Goal: Transaction & Acquisition: Subscribe to service/newsletter

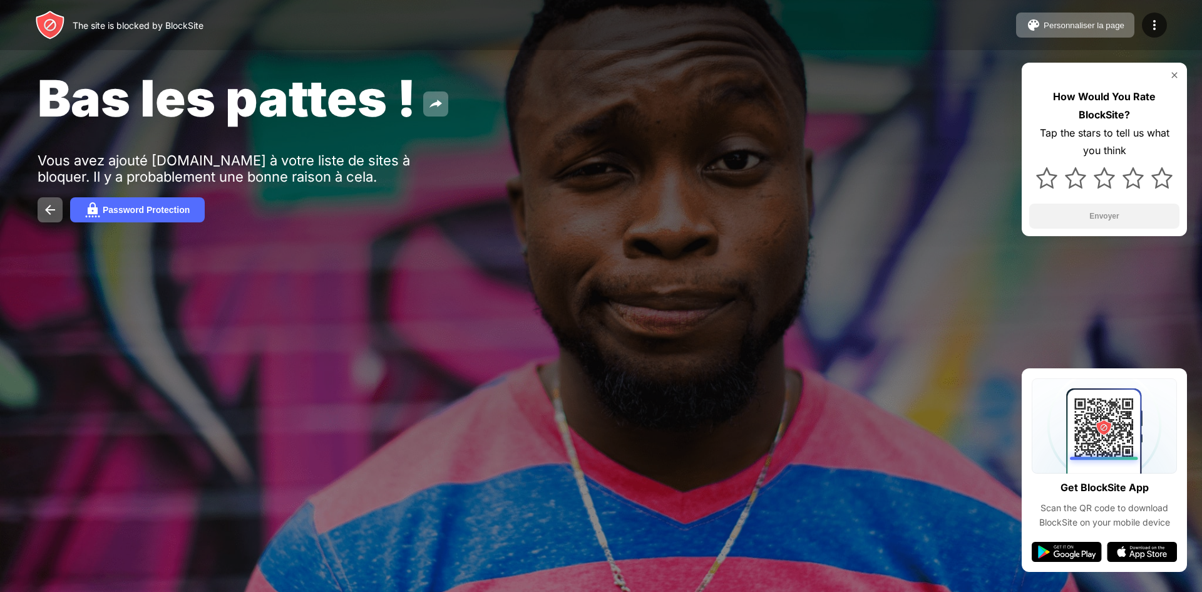
click at [165, 212] on div "Password Protection" at bounding box center [146, 210] width 87 height 10
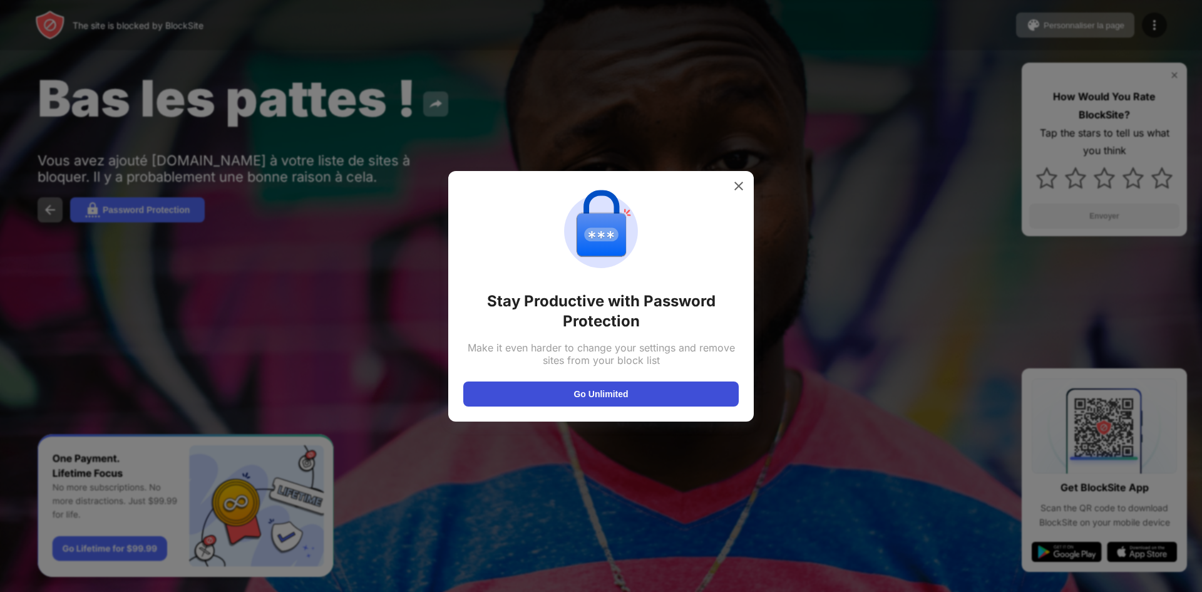
click at [620, 400] on button "Go Unlimited" at bounding box center [601, 393] width 276 height 25
click at [736, 176] on div at bounding box center [739, 186] width 20 height 20
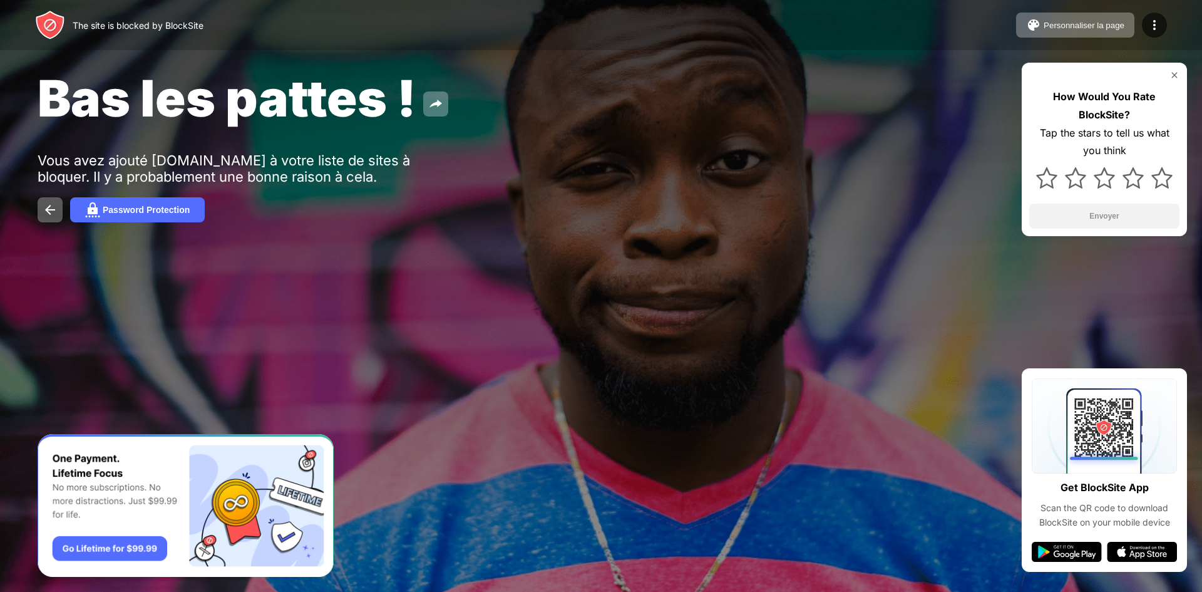
click at [736, 186] on div "Bas les pattes ! Vous avez ajouté youtube.com à votre liste de sites à bloquer.…" at bounding box center [601, 145] width 1202 height 290
click at [1143, 23] on div at bounding box center [1154, 25] width 25 height 25
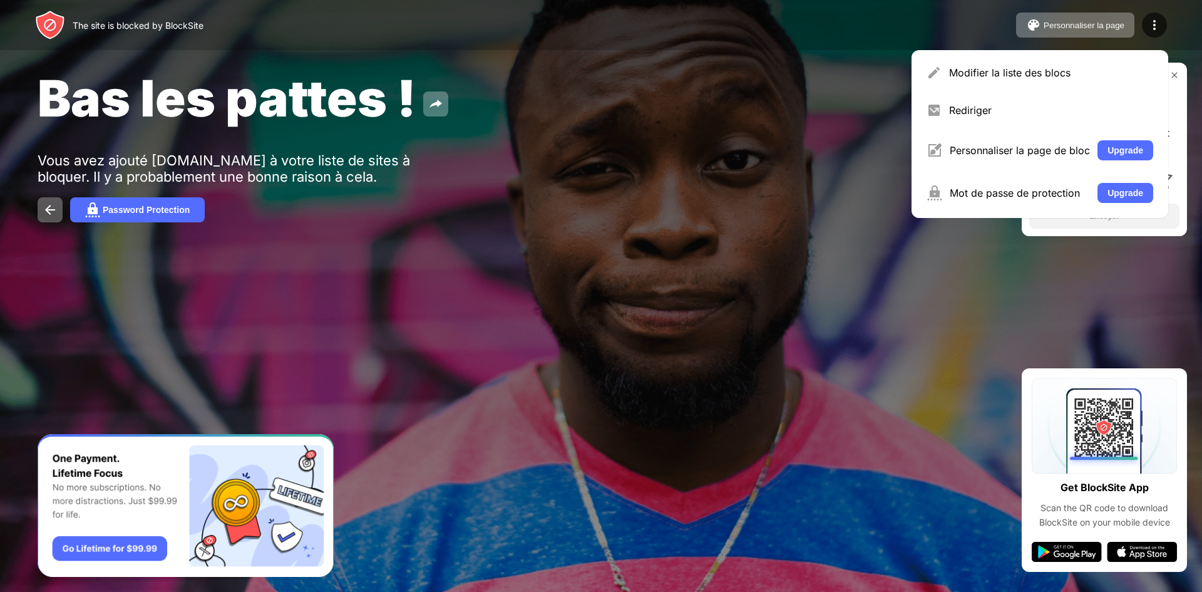
click at [753, 163] on div "Bas les pattes ! Vous avez ajouté youtube.com à votre liste de sites à bloquer.…" at bounding box center [601, 145] width 1202 height 290
